Goal: Transaction & Acquisition: Purchase product/service

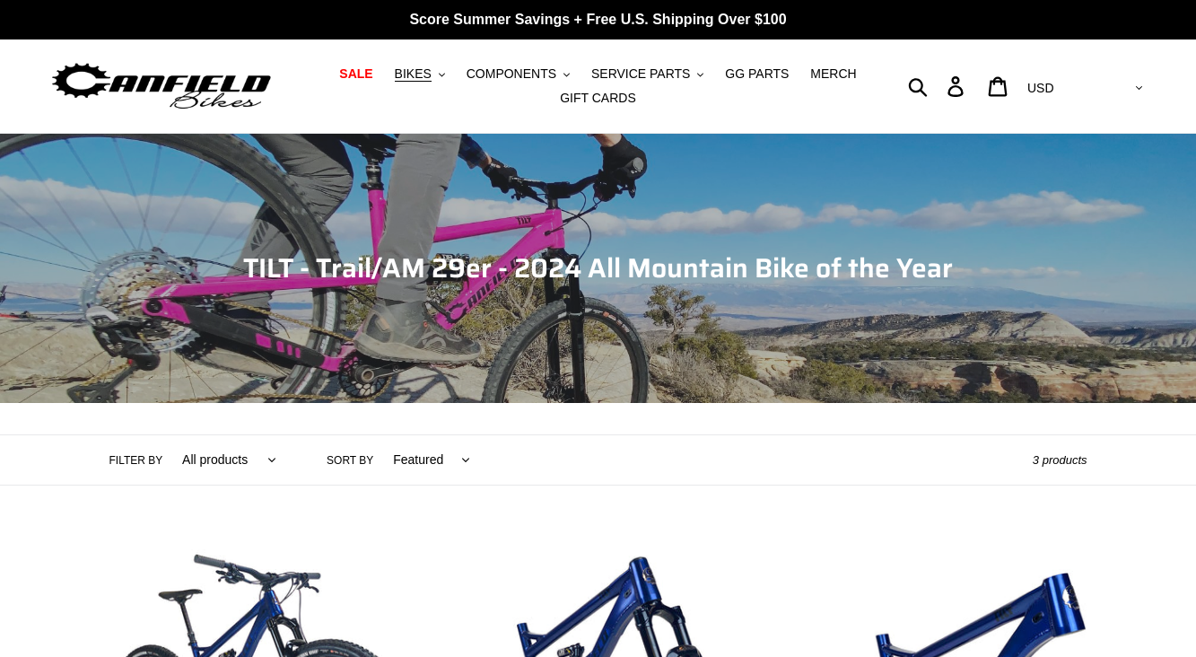
click at [263, 76] on img at bounding box center [161, 86] width 224 height 57
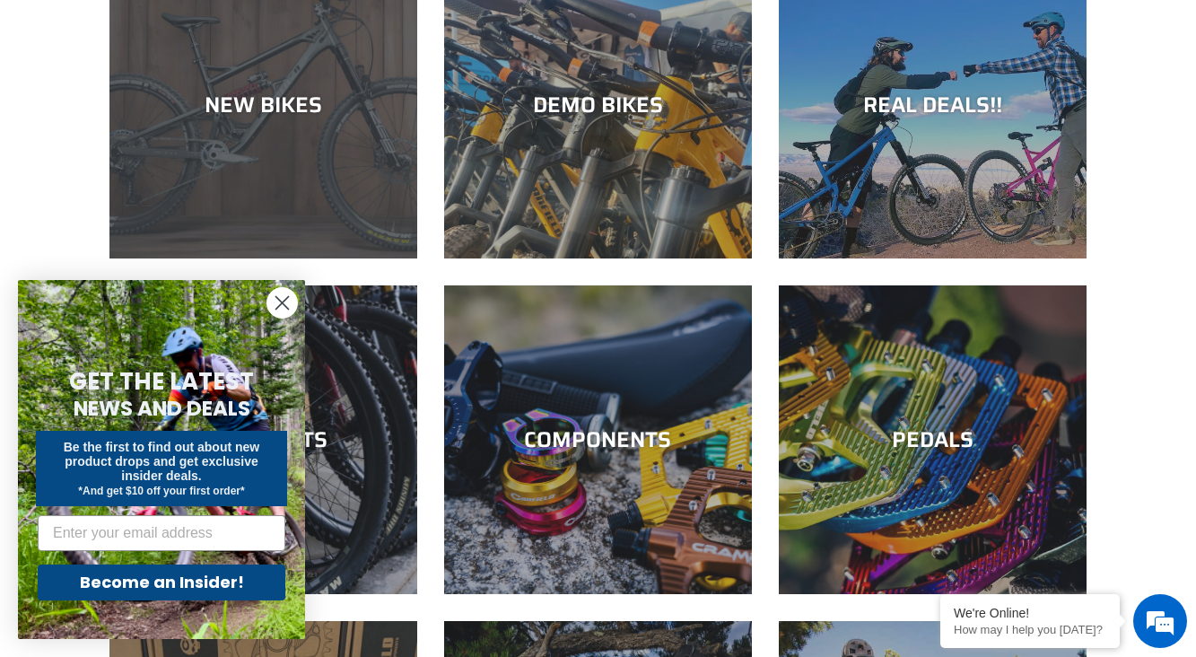
scroll to position [234, 0]
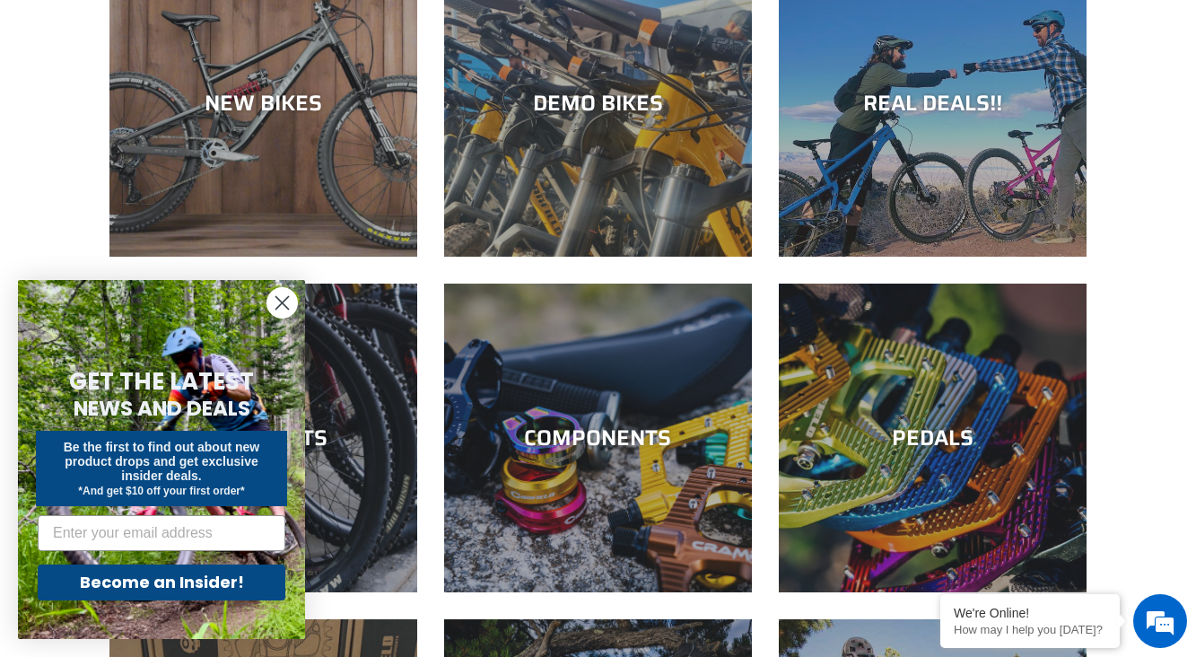
click at [281, 313] on circle "Close dialog" at bounding box center [282, 303] width 30 height 30
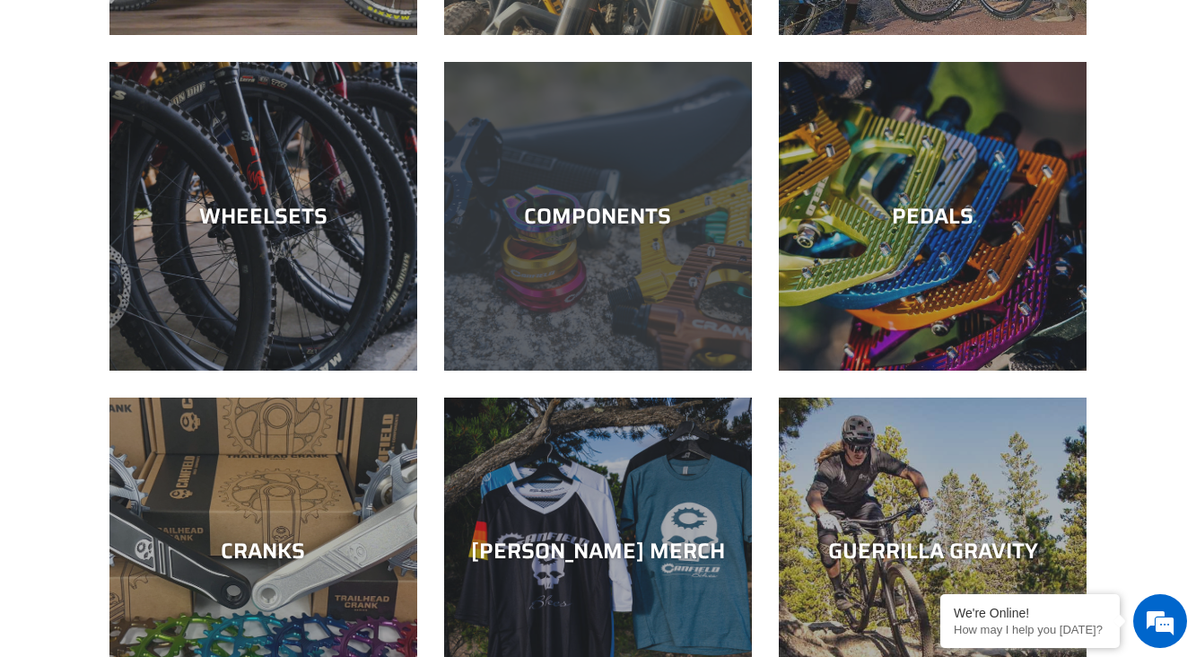
scroll to position [464, 0]
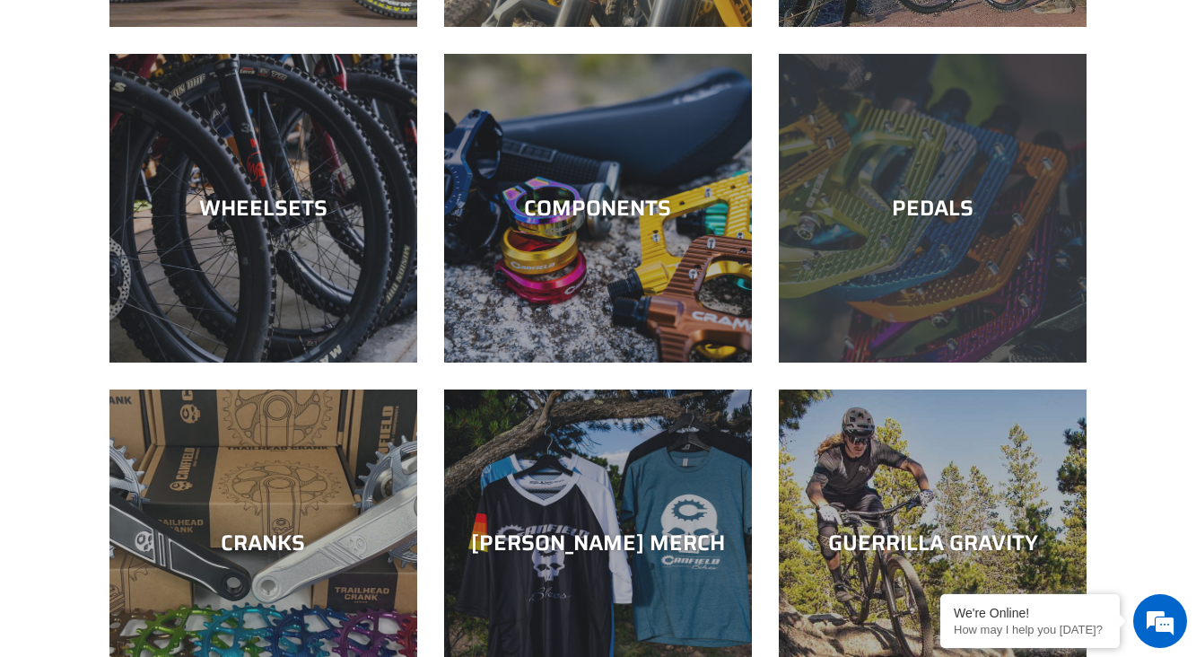
click at [833, 362] on div "PEDALS" at bounding box center [933, 362] width 308 height 0
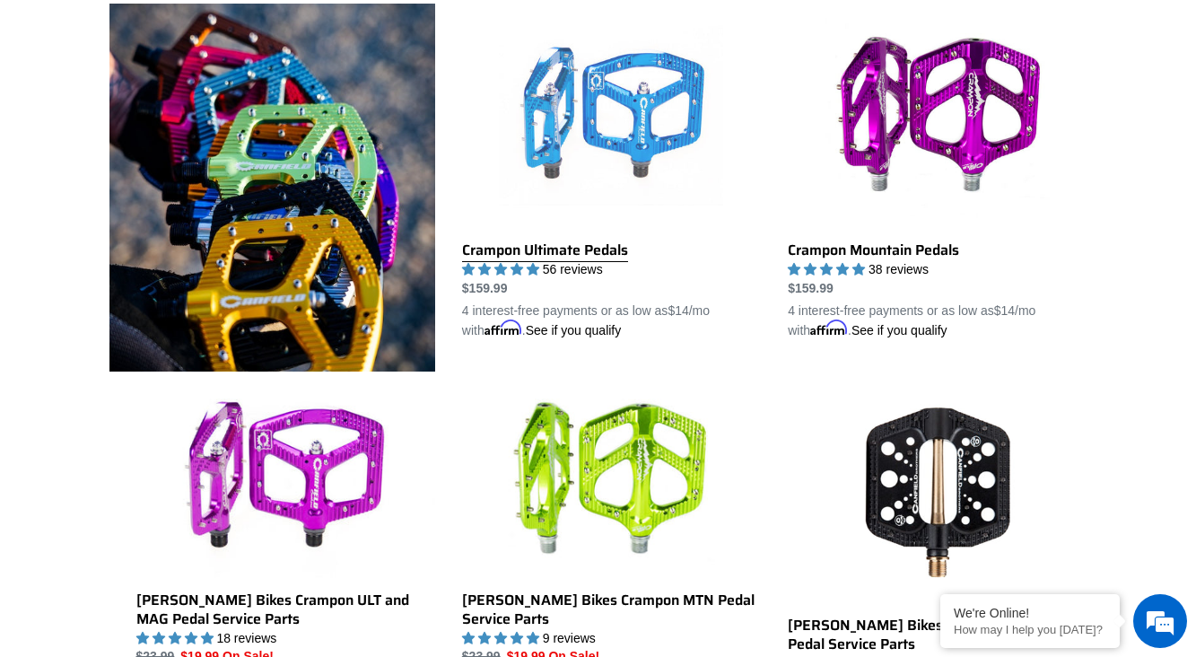
scroll to position [530, 0]
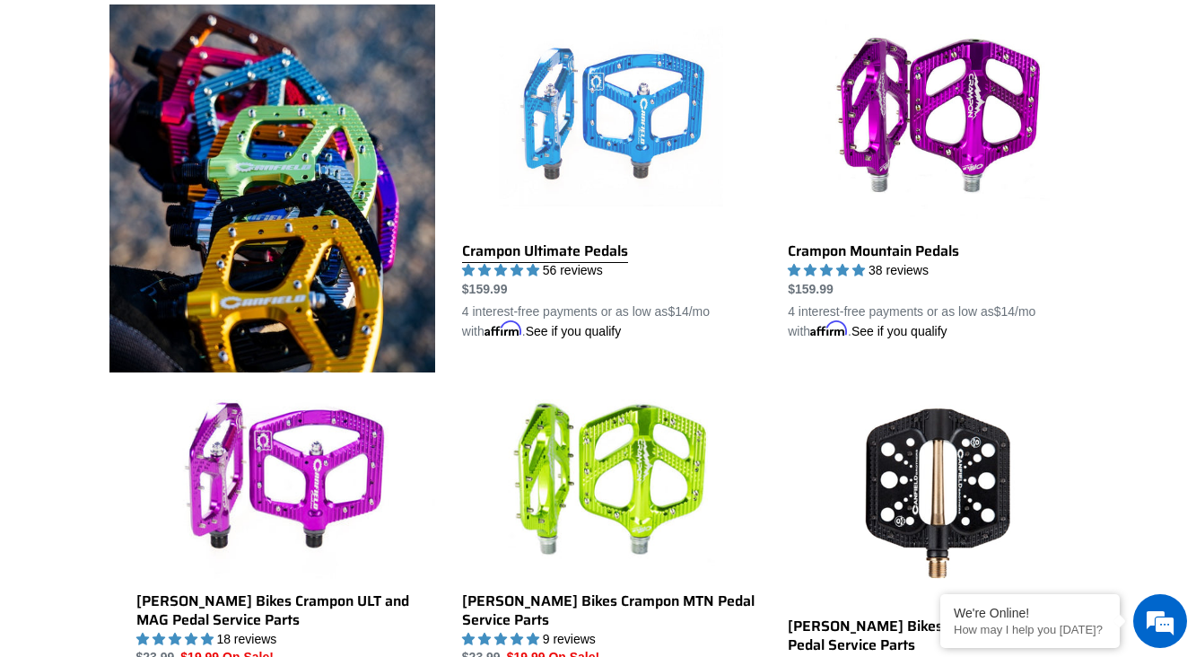
click at [634, 165] on link "Crampon Ultimate Pedals" at bounding box center [611, 172] width 299 height 336
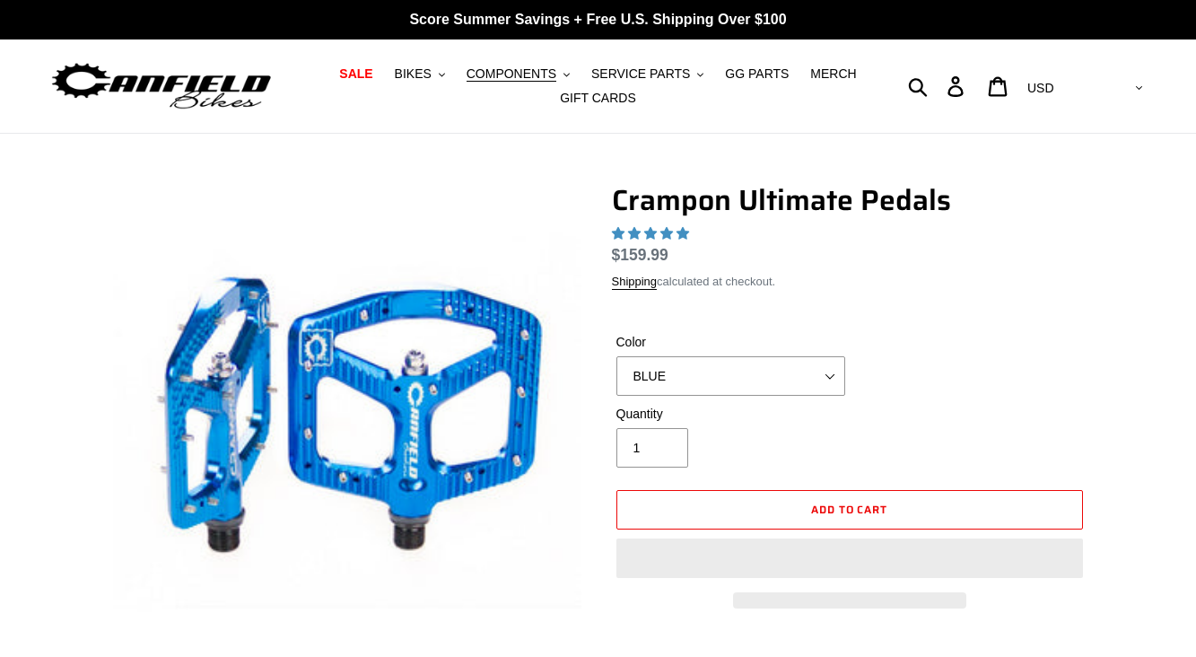
select select "highest-rating"
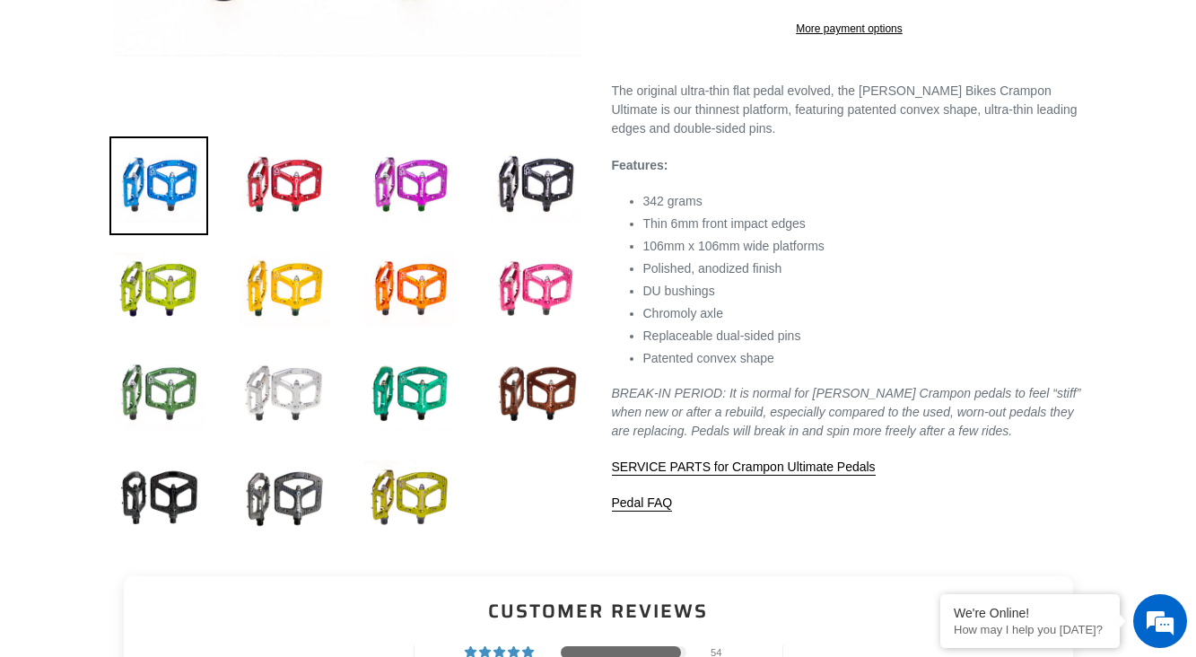
click at [308, 396] on img at bounding box center [284, 393] width 99 height 99
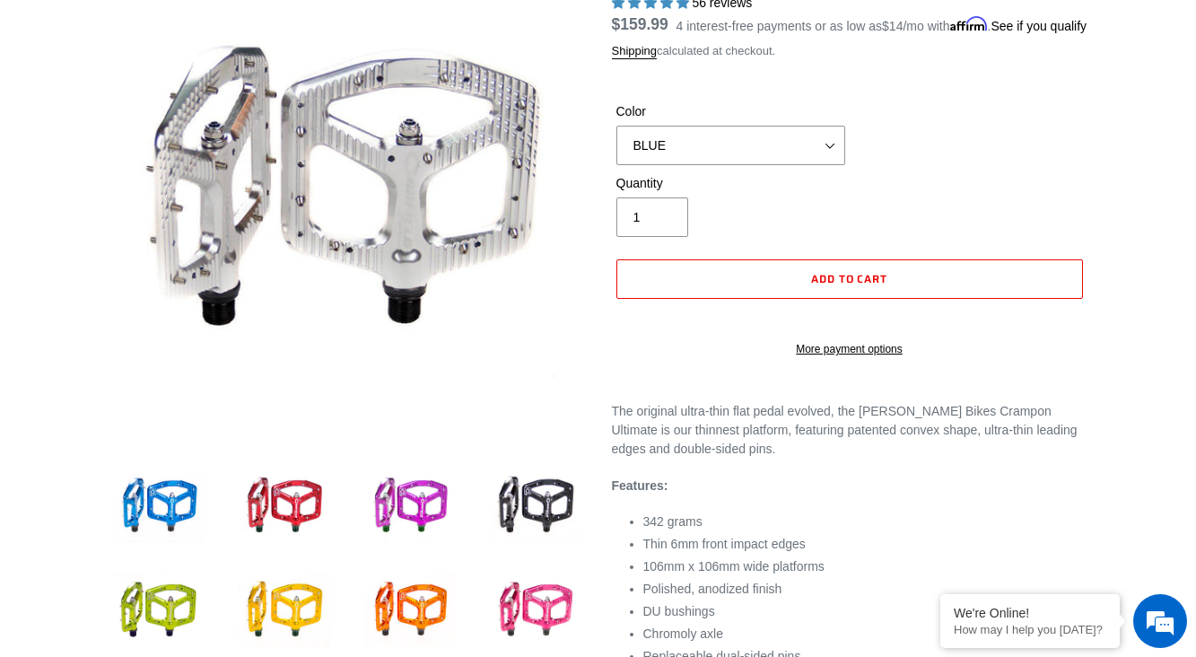
scroll to position [240, 0]
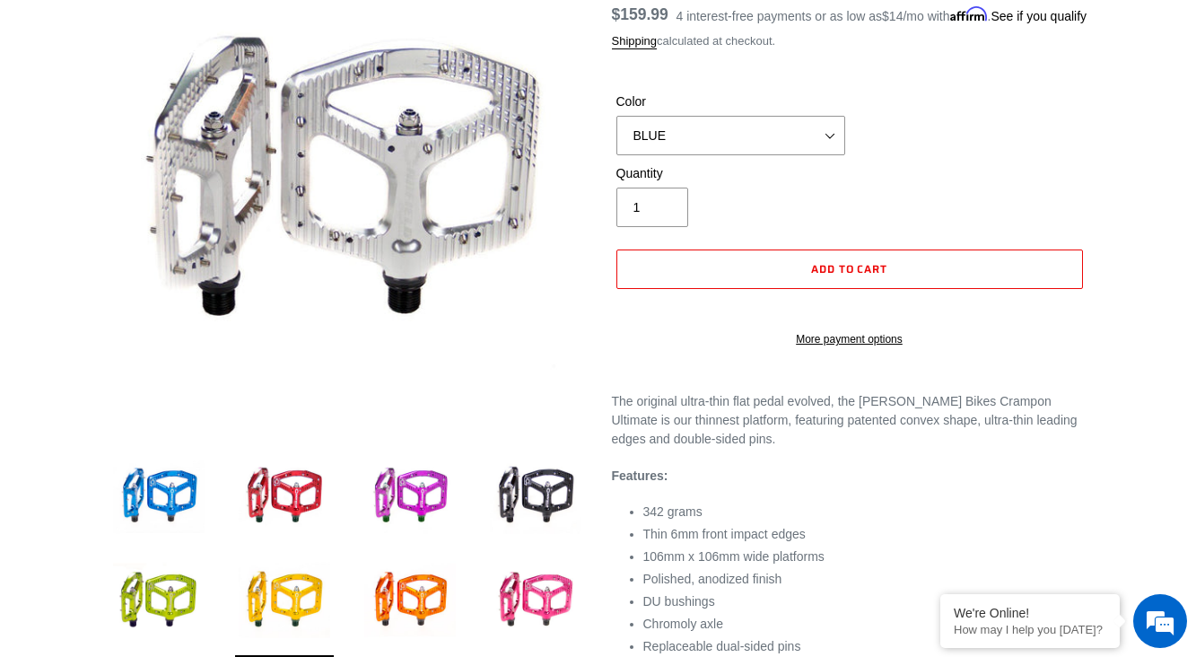
click at [763, 164] on div "Color BLUE RED PURPLE STEALTH BRONZE GREY TURQUOISE BLACK POLISHED BAJA GOLD PN…" at bounding box center [849, 128] width 475 height 72
click at [762, 155] on select "BLUE RED PURPLE STEALTH BRONZE GREY TURQUOISE BLACK POLISHED BAJA GOLD PNW GREE…" at bounding box center [730, 135] width 229 height 39
select select "POLISHED"
click at [616, 137] on select "BLUE RED PURPLE STEALTH BRONZE GREY TURQUOISE BLACK POLISHED BAJA GOLD PNW GREE…" at bounding box center [730, 135] width 229 height 39
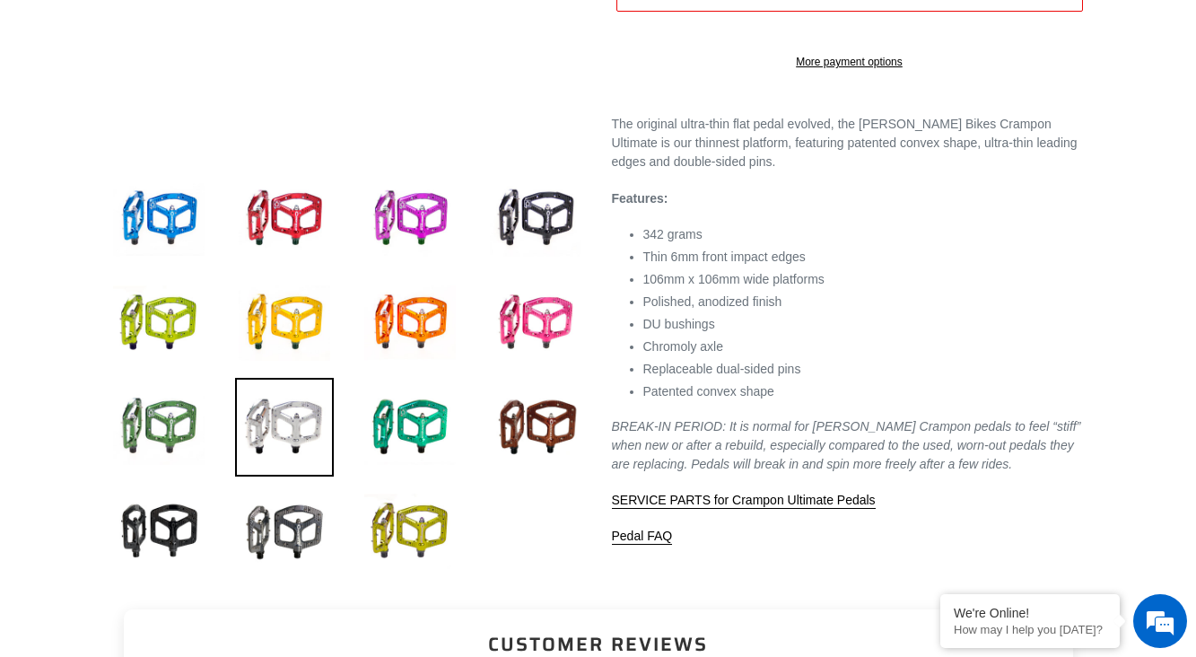
scroll to position [527, 0]
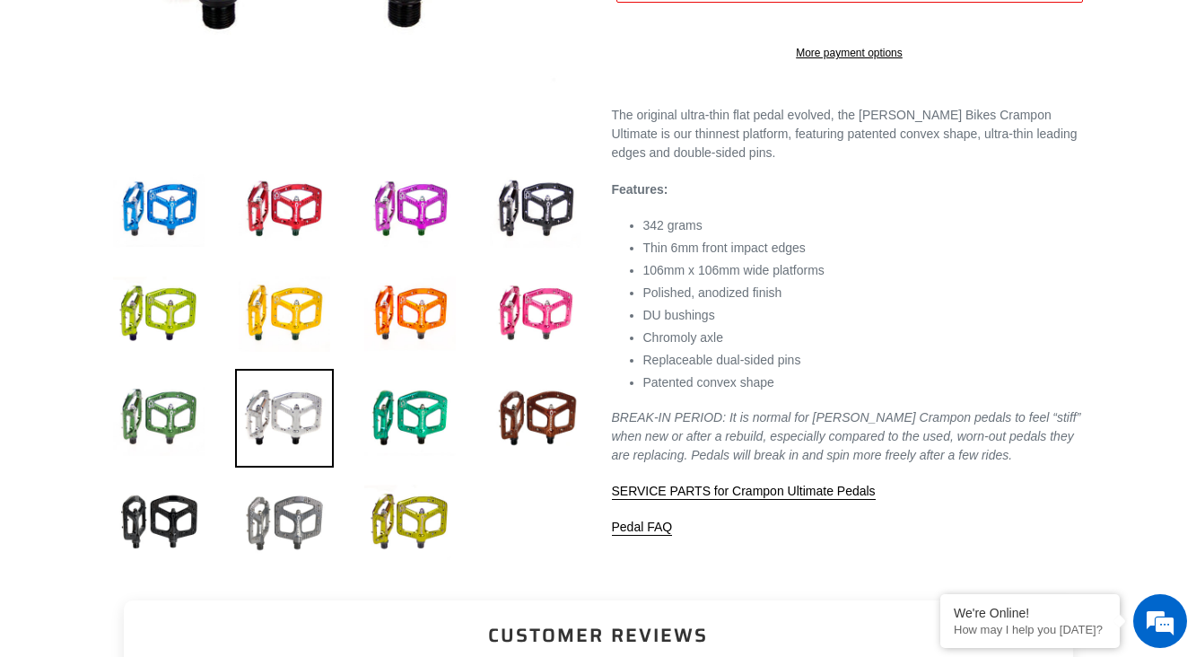
click at [318, 526] on img at bounding box center [284, 522] width 99 height 99
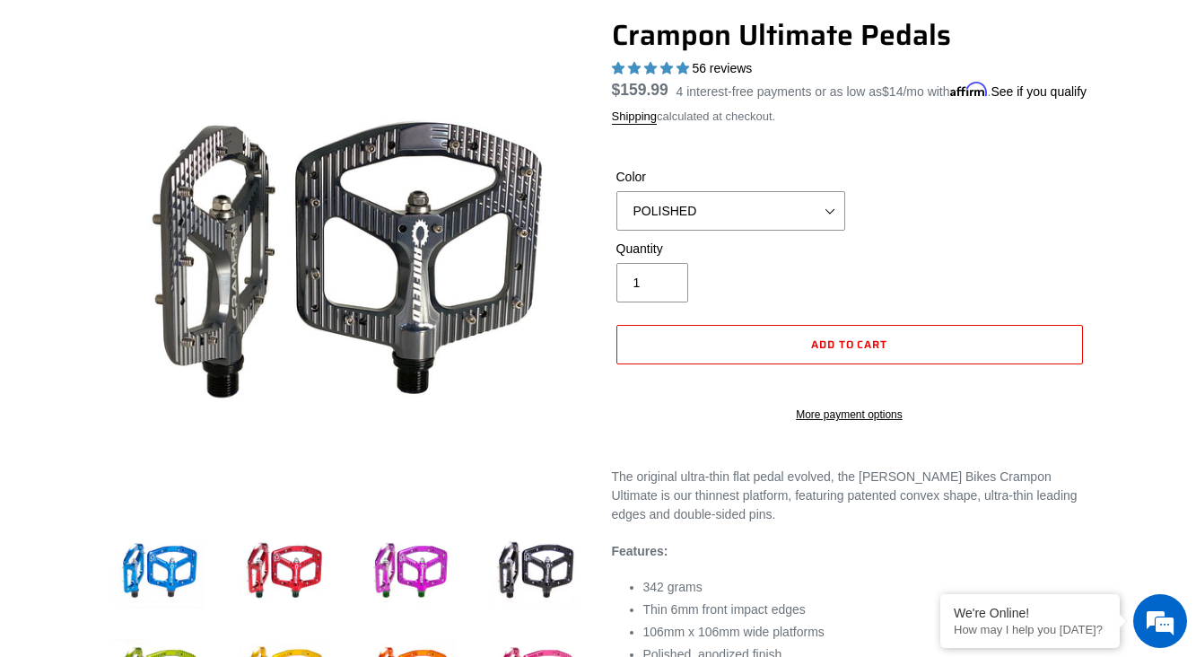
scroll to position [0, 0]
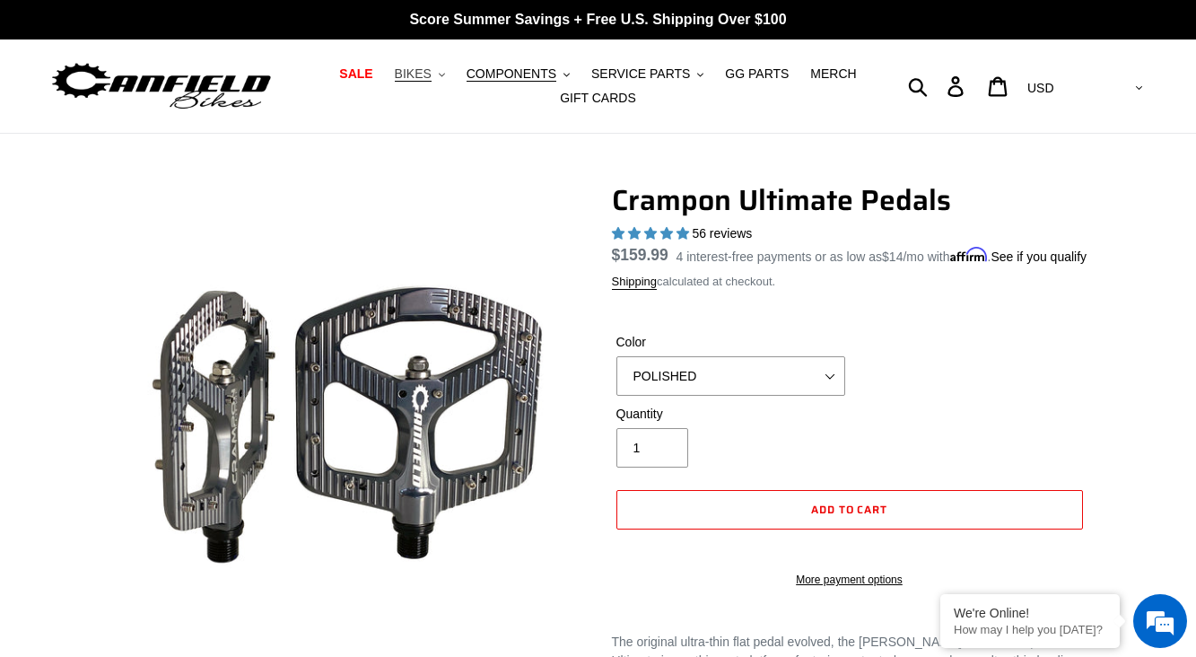
click at [430, 74] on span "BIKES" at bounding box center [413, 73] width 37 height 15
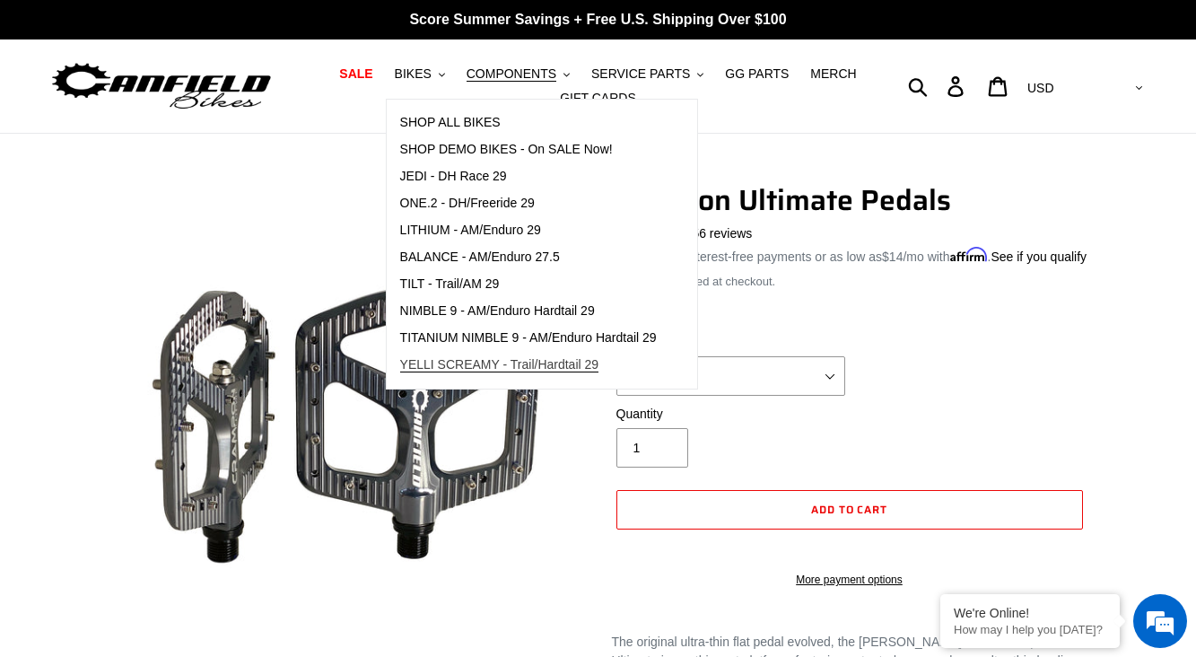
click at [453, 354] on link "YELLI SCREAMY - Trail/Hardtail 29" at bounding box center [528, 365] width 283 height 27
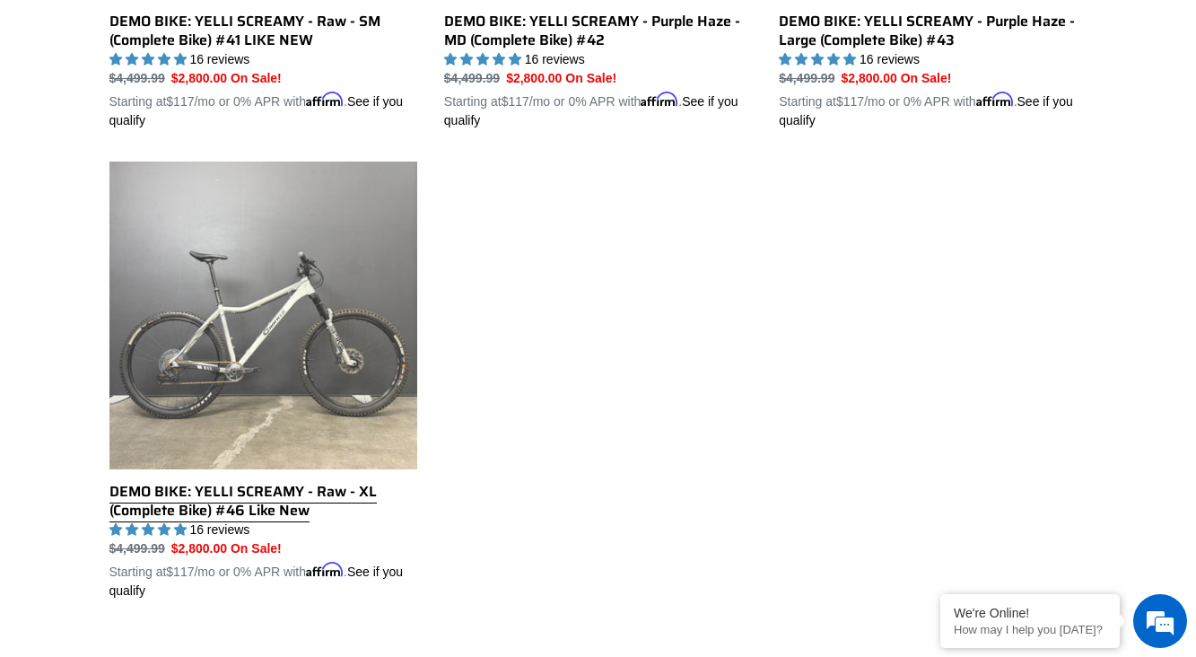
scroll to position [1297, 0]
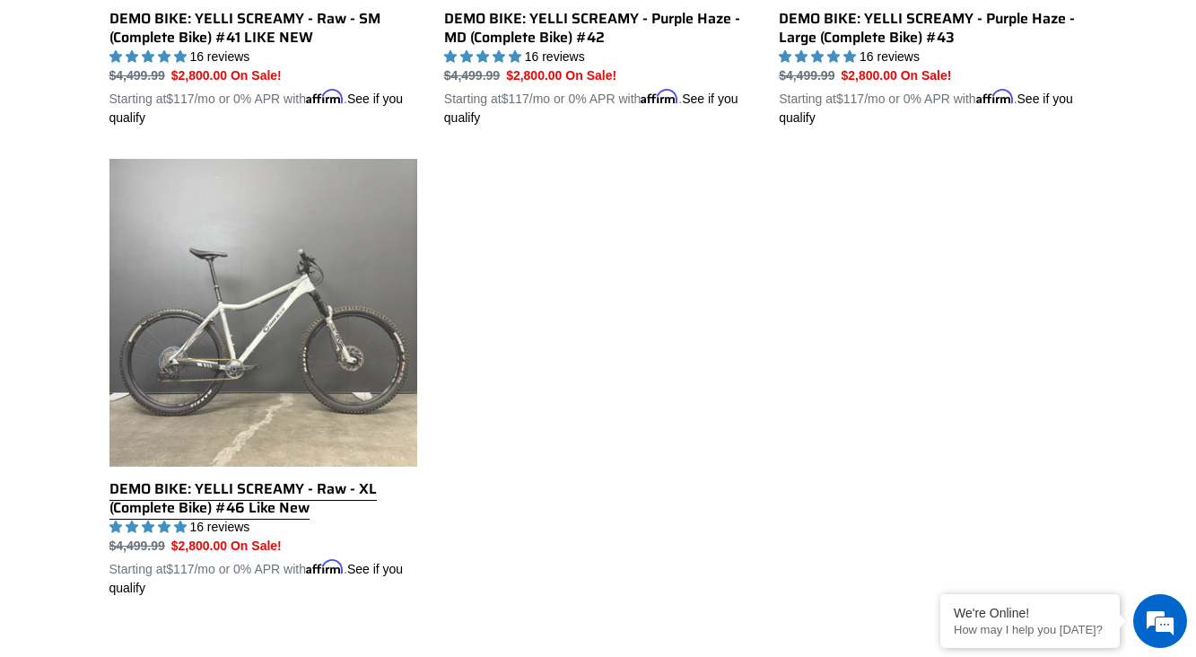
click at [290, 478] on link "DEMO BIKE: YELLI SCREAMY - Raw - XL (Complete Bike) #46 Like New" at bounding box center [263, 378] width 308 height 439
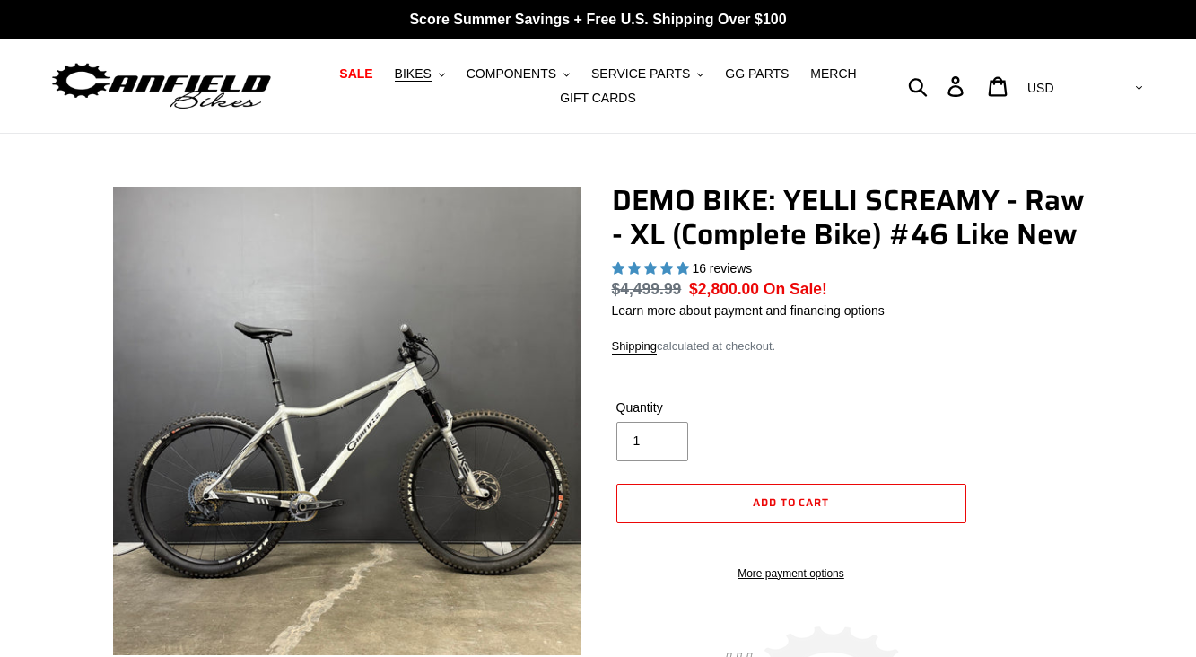
select select "highest-rating"
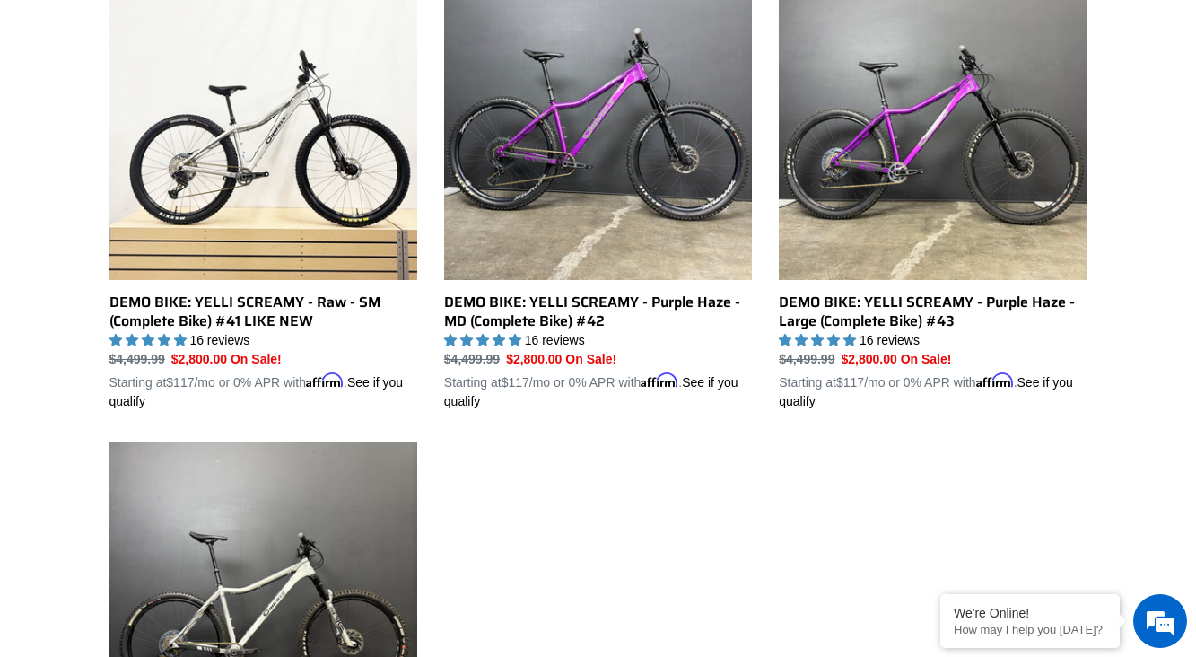
scroll to position [1013, 0]
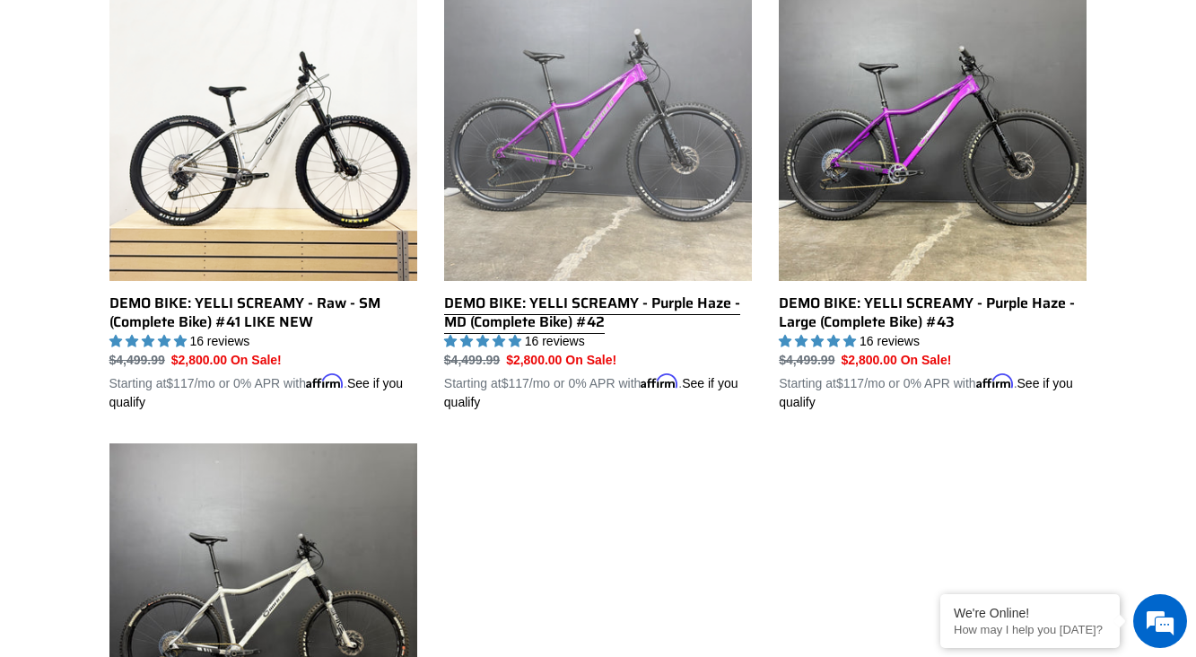
click at [586, 233] on link "DEMO BIKE: YELLI SCREAMY - Purple Haze - MD (Complete Bike) #42" at bounding box center [598, 192] width 308 height 439
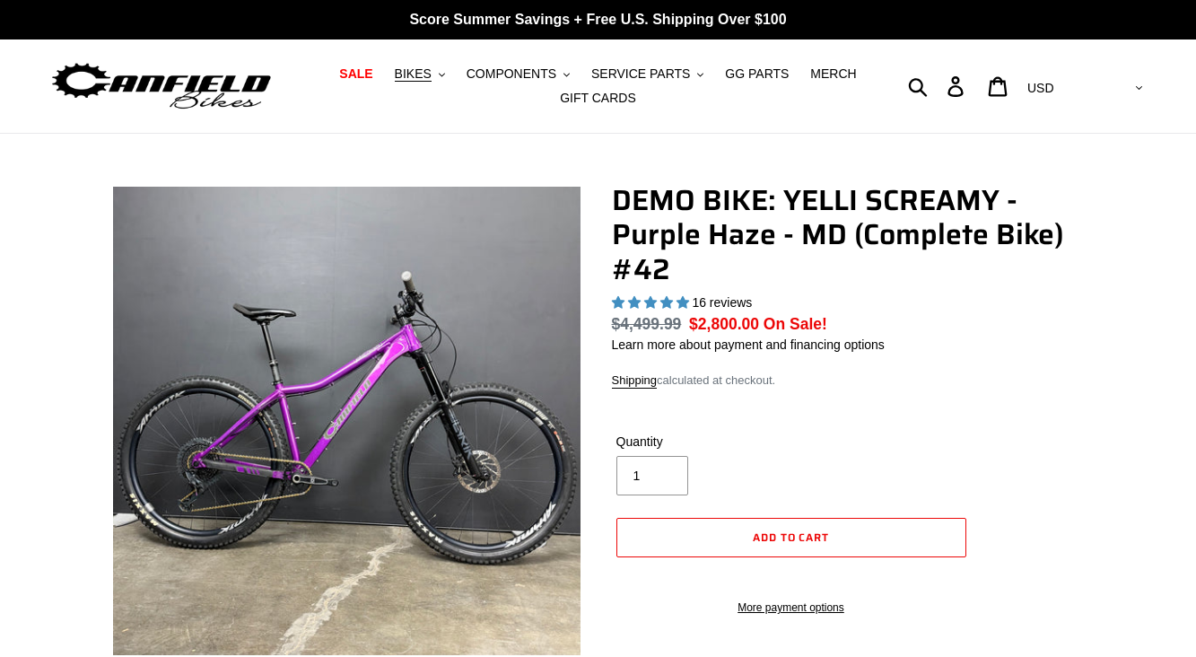
select select "highest-rating"
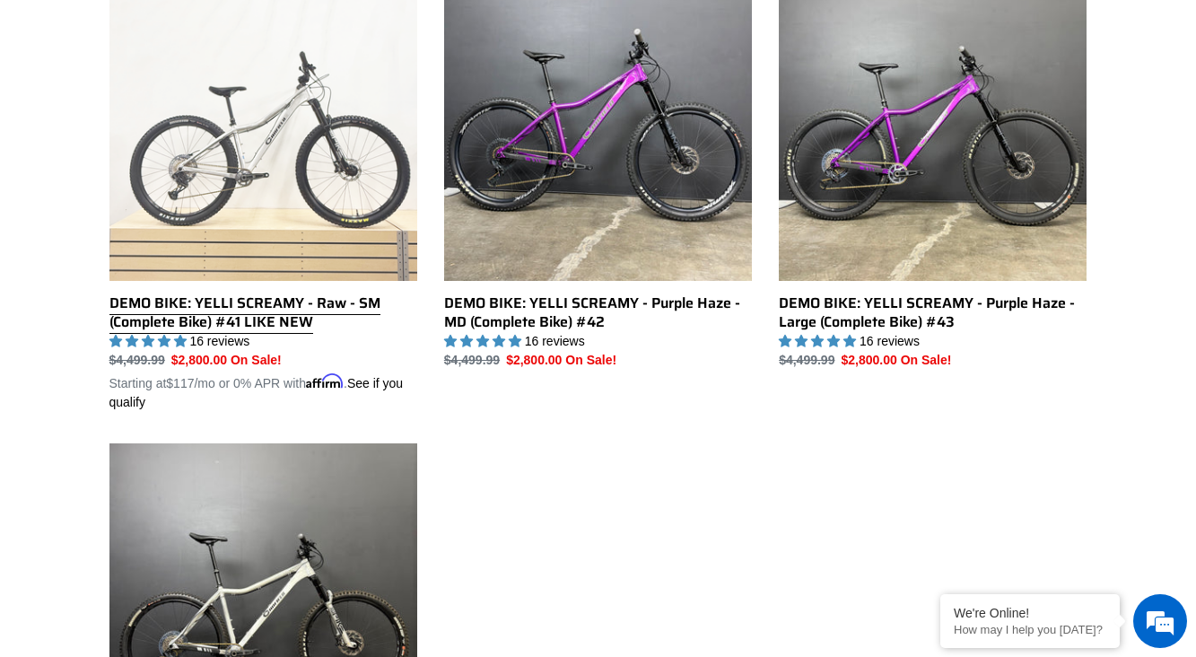
scroll to position [1055, 0]
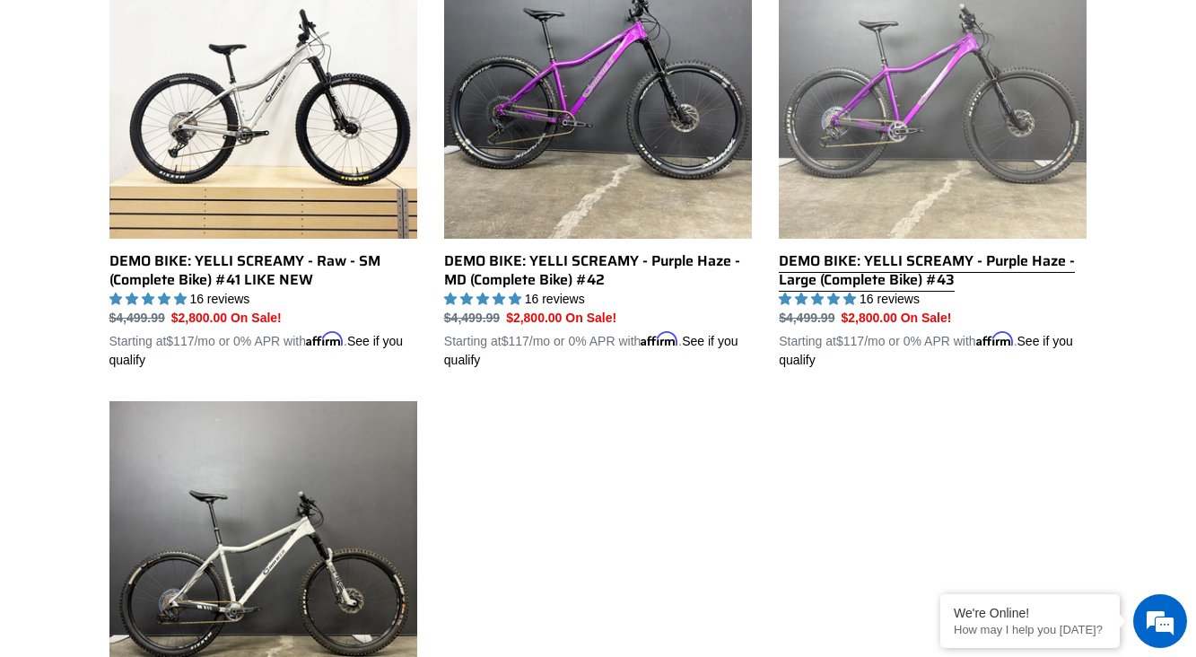
click at [826, 156] on link "DEMO BIKE: YELLI SCREAMY - Purple Haze - Large (Complete Bike) #43" at bounding box center [933, 150] width 308 height 439
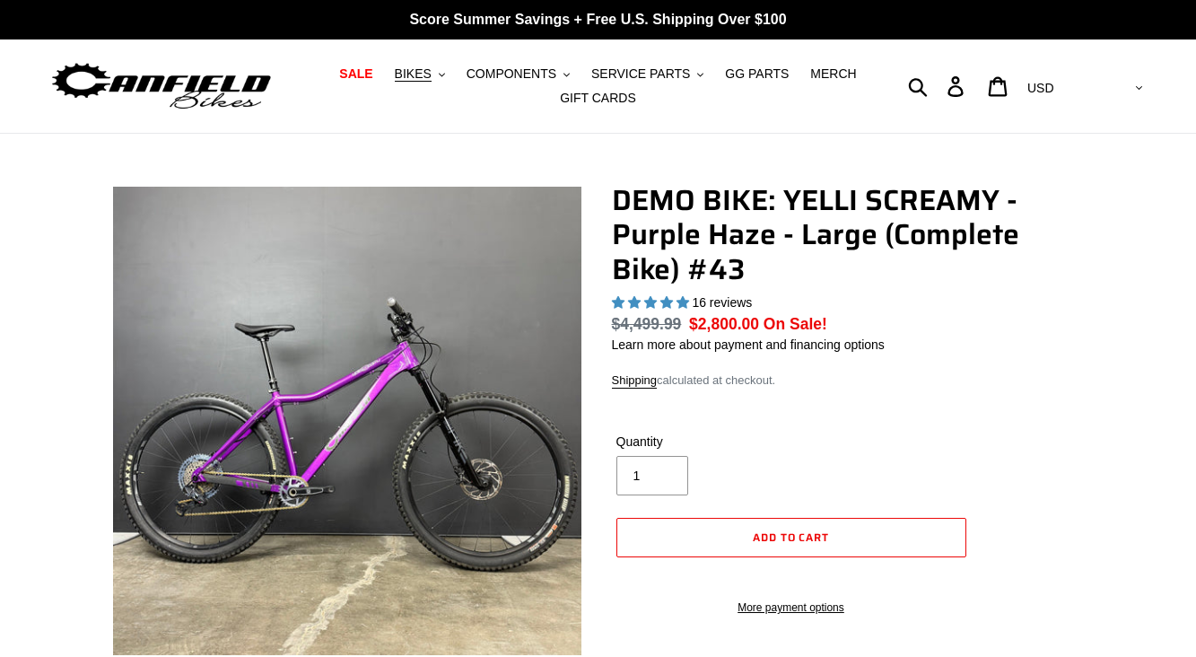
select select "highest-rating"
